Goal: Register for event/course: Sign up to attend an event or enroll in a course

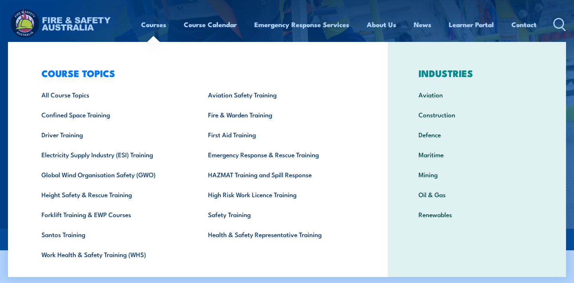
click at [160, 24] on link "Courses" at bounding box center [153, 24] width 25 height 21
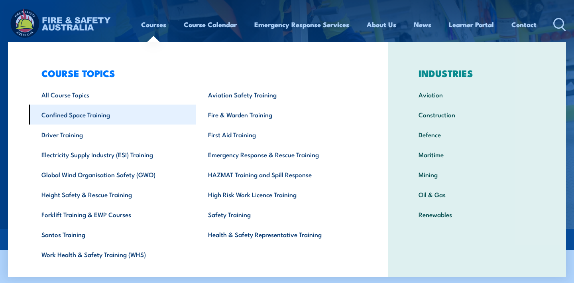
click at [105, 118] on link "Confined Space Training" at bounding box center [112, 114] width 167 height 20
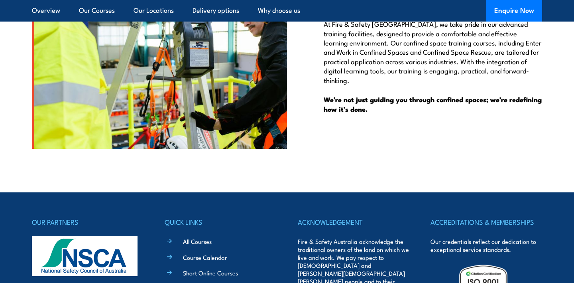
scroll to position [1921, 0]
